Goal: Check status: Check status

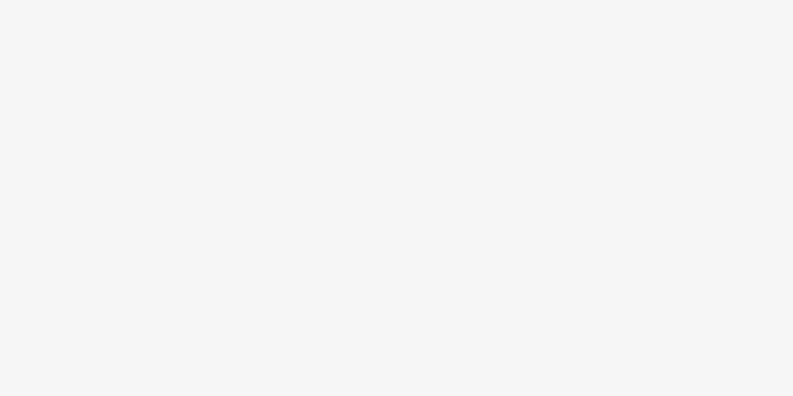
scroll to position [46, 0]
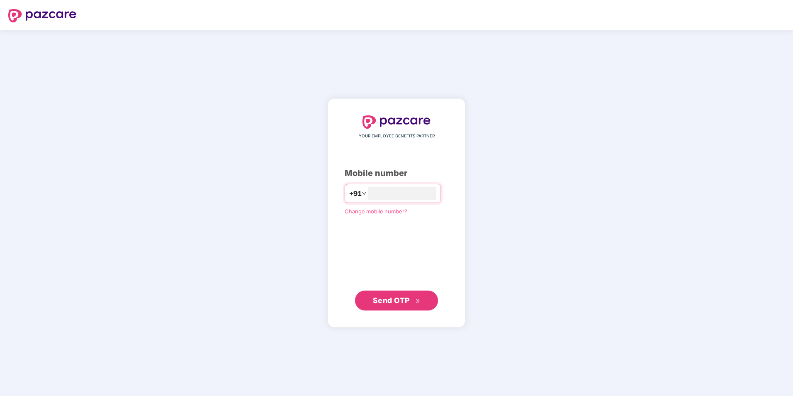
type input "**********"
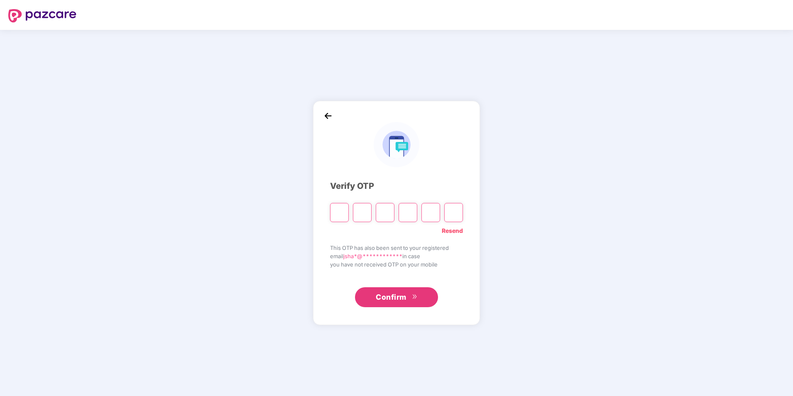
type input "*"
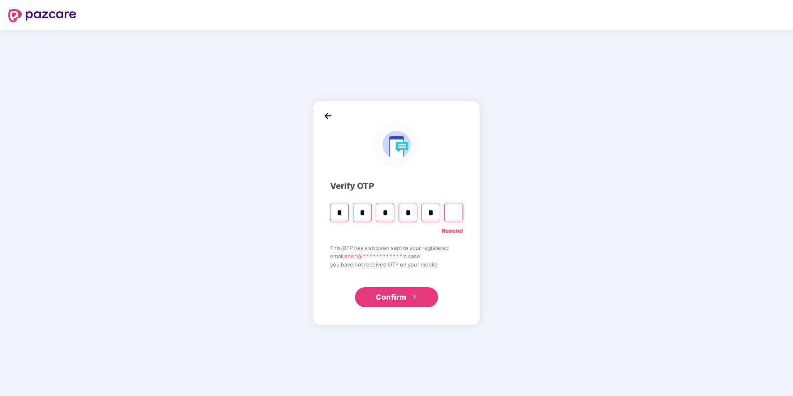
type input "*"
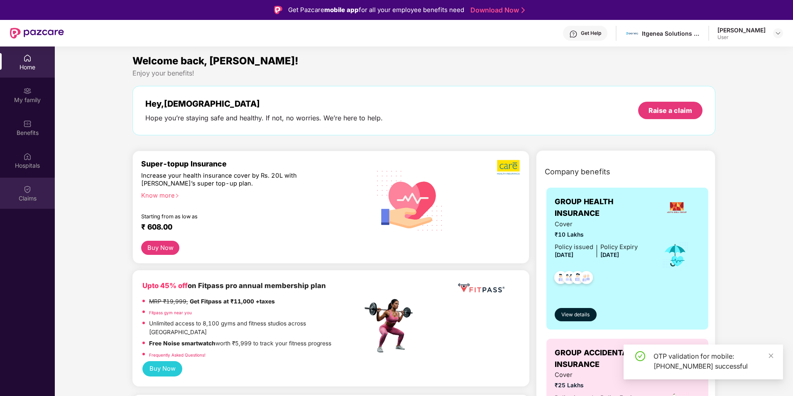
click at [24, 201] on div "Claims" at bounding box center [27, 198] width 55 height 8
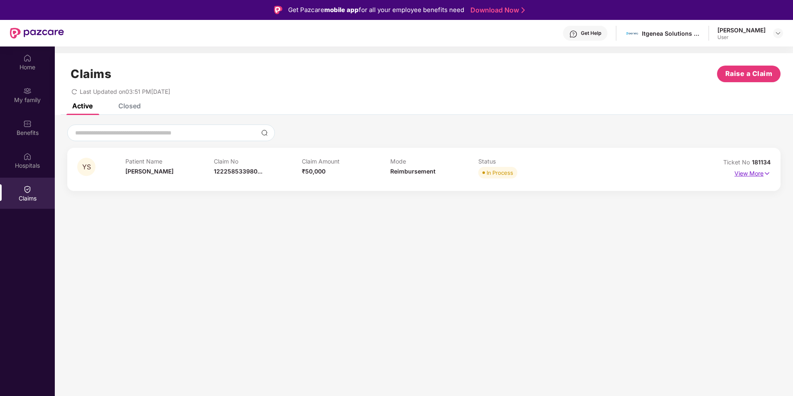
click at [762, 175] on p "View More" at bounding box center [752, 172] width 36 height 11
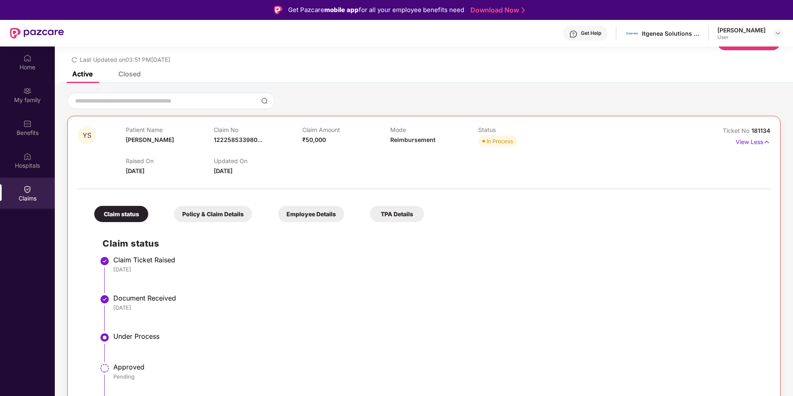
scroll to position [46, 0]
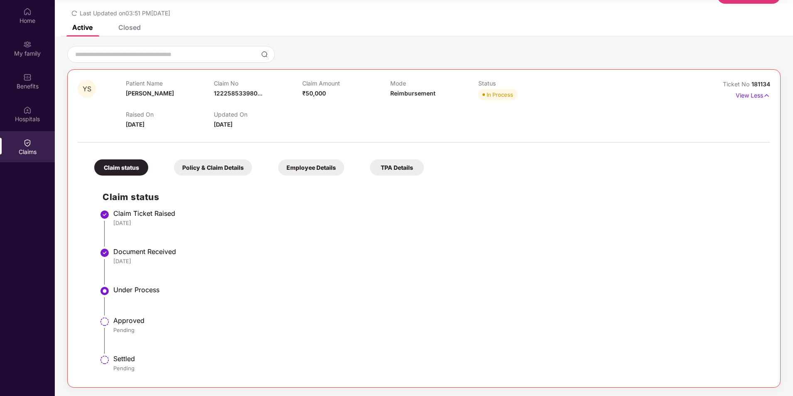
click at [206, 161] on div "Policy & Claim Details" at bounding box center [213, 167] width 78 height 16
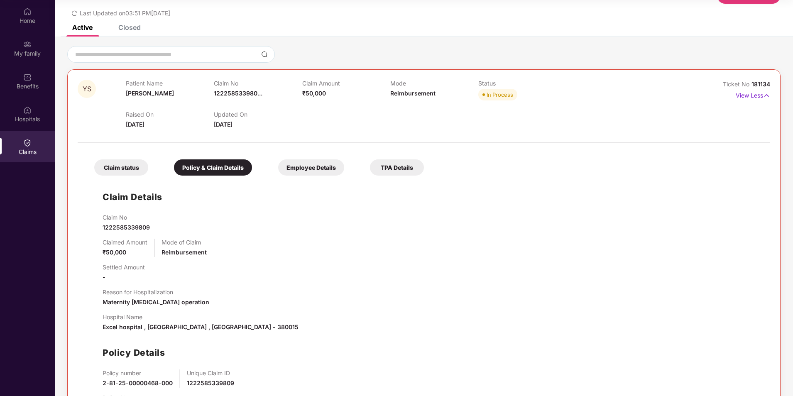
scroll to position [74, 0]
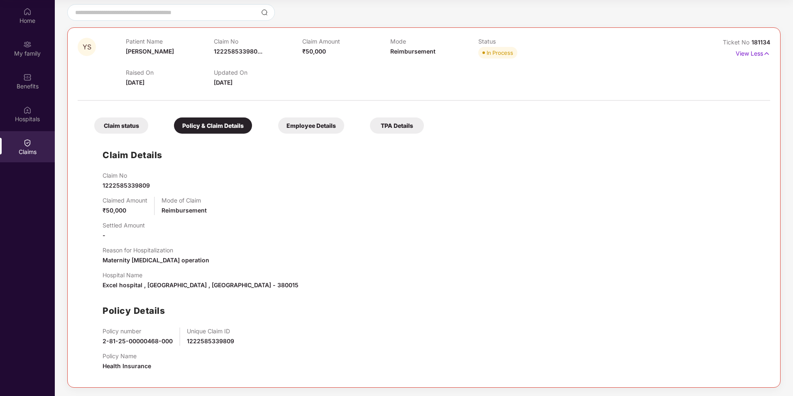
click at [322, 121] on div "Employee Details" at bounding box center [311, 125] width 66 height 16
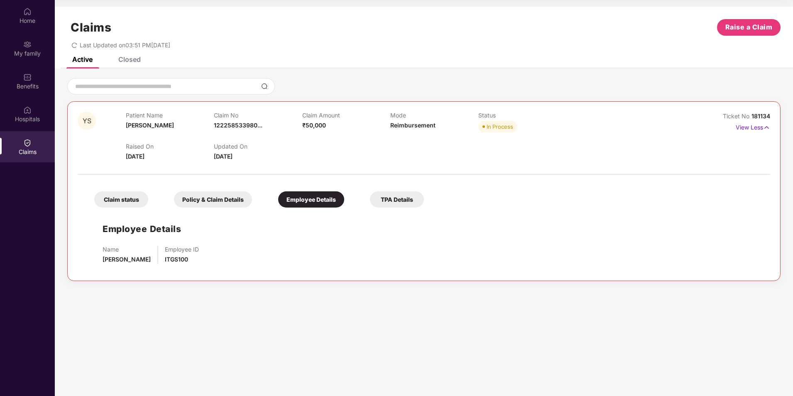
scroll to position [0, 0]
drag, startPoint x: 105, startPoint y: 207, endPoint x: 120, endPoint y: 193, distance: 21.4
click at [120, 193] on div "Claim status" at bounding box center [121, 199] width 54 height 16
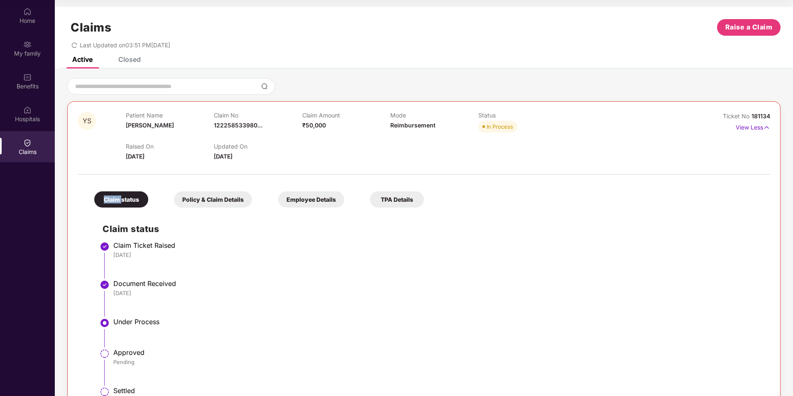
click at [120, 193] on div "Claim status" at bounding box center [121, 199] width 54 height 16
click at [204, 253] on div "[DATE]" at bounding box center [437, 254] width 648 height 7
